Goal: Check status: Check status

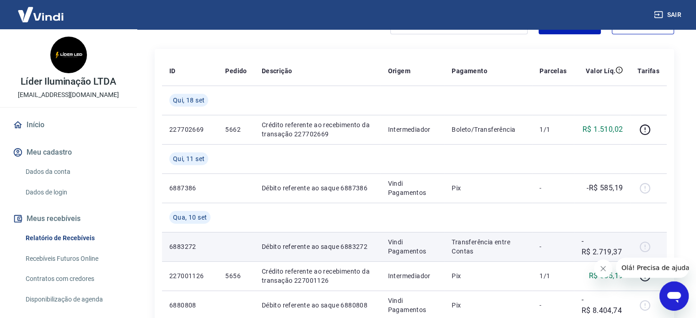
scroll to position [91, 0]
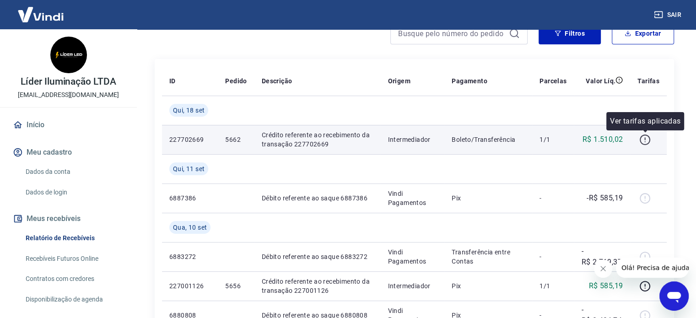
click at [646, 138] on icon "button" at bounding box center [644, 139] width 11 height 11
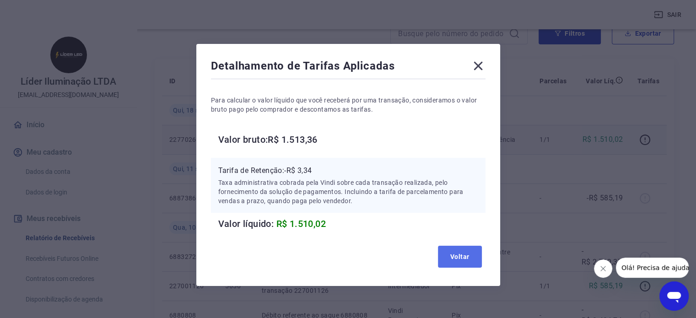
click at [450, 257] on button "Voltar" at bounding box center [460, 257] width 44 height 22
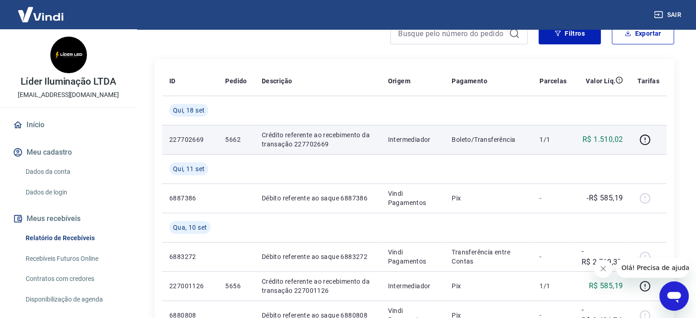
click at [254, 142] on td "Crédito referente ao recebimento da transação 227702669" at bounding box center [317, 139] width 126 height 29
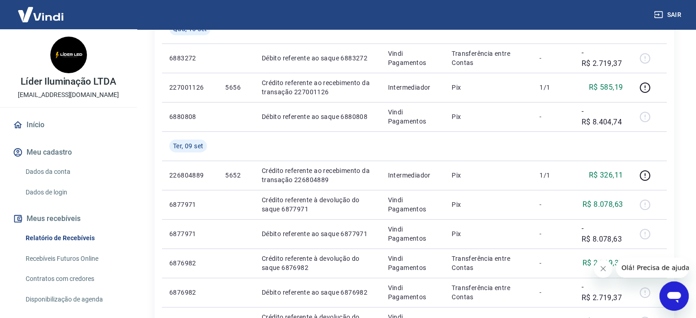
scroll to position [320, 0]
